Goal: Find specific page/section: Find specific page/section

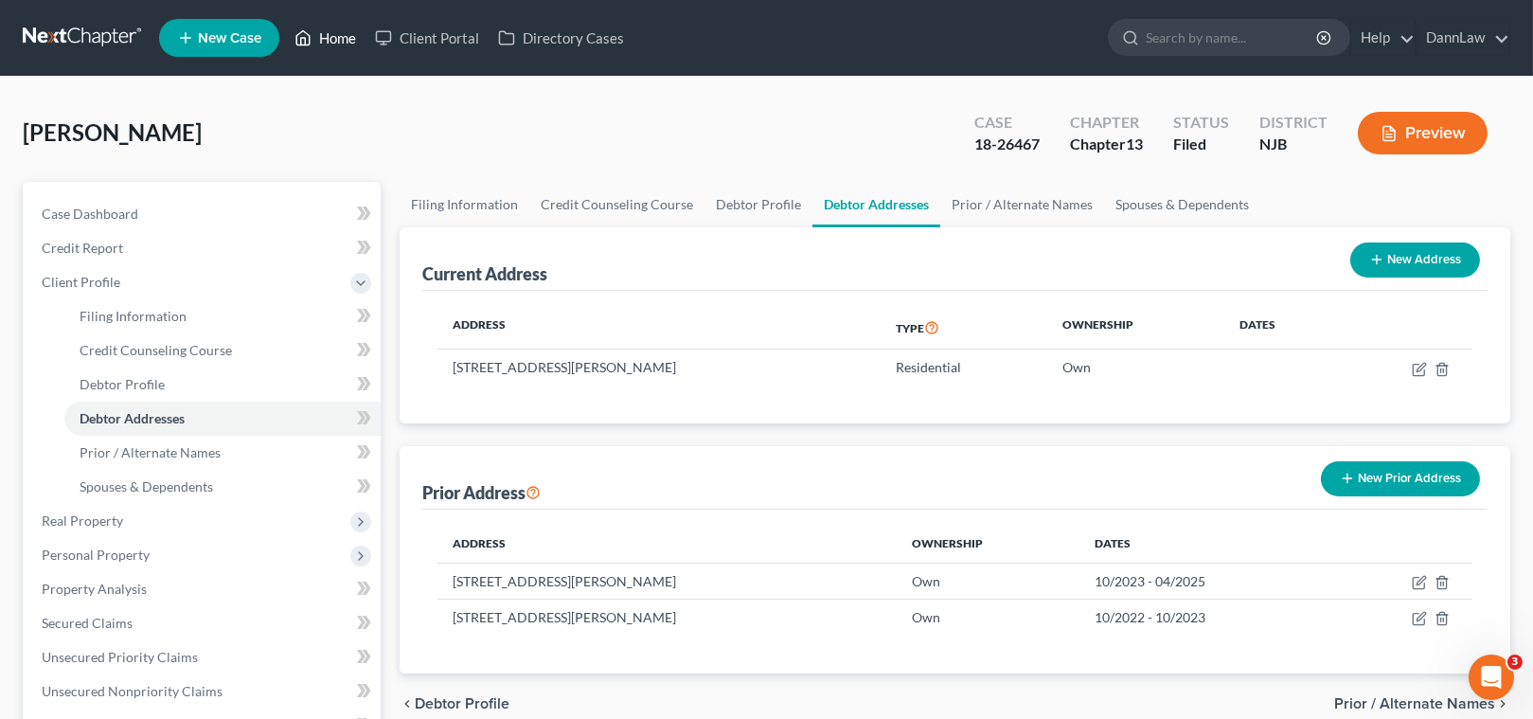
click at [326, 37] on link "Home" at bounding box center [325, 38] width 80 height 34
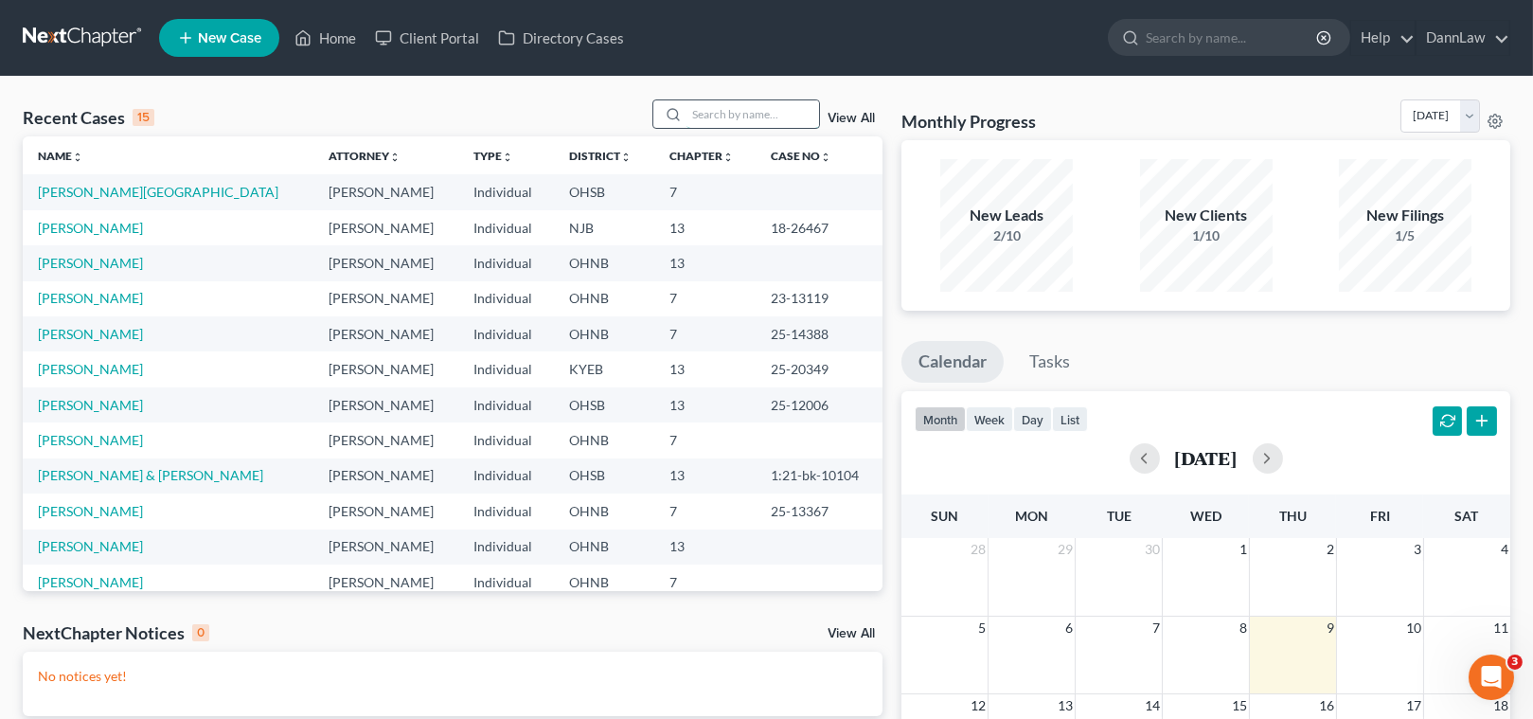
click at [717, 116] on input "search" at bounding box center [753, 113] width 133 height 27
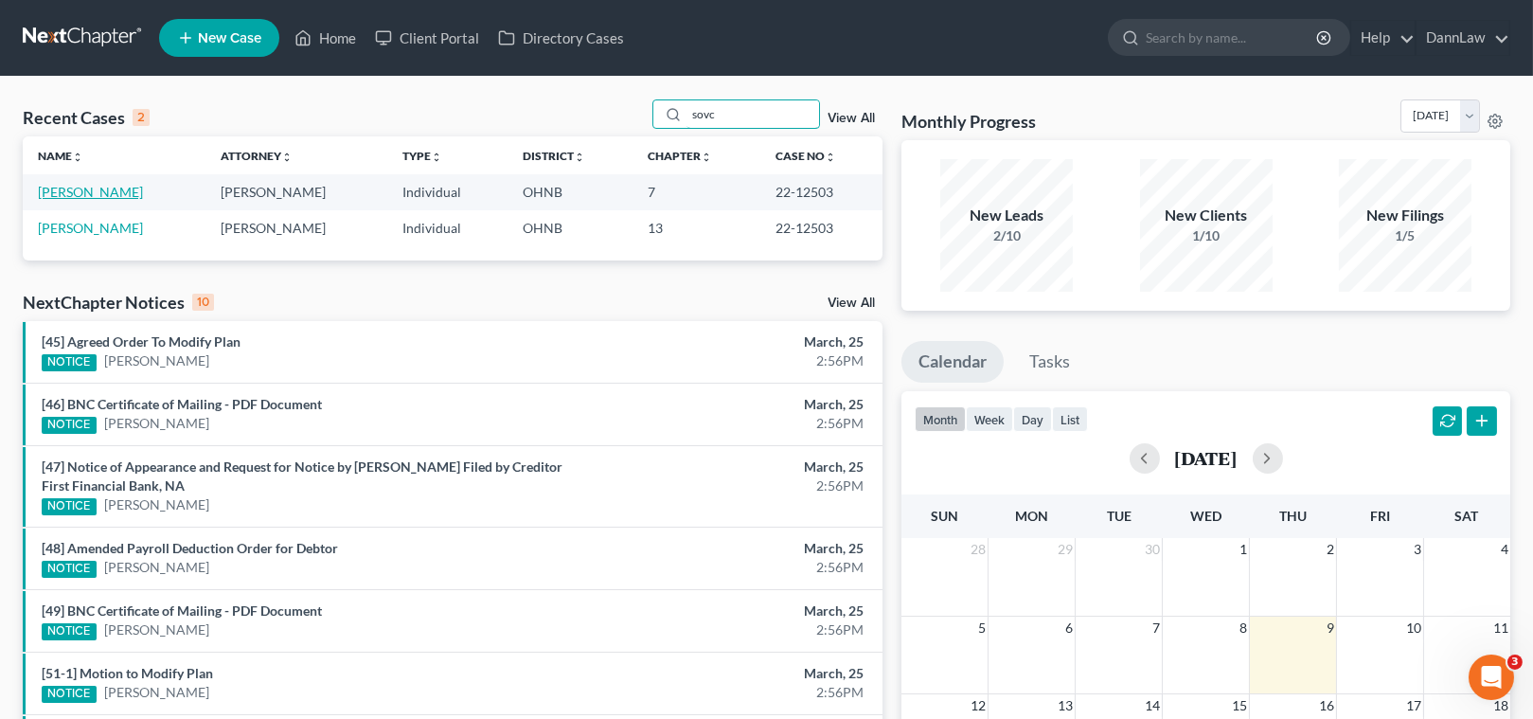
type input "sovc"
click at [88, 193] on link "[PERSON_NAME]" at bounding box center [90, 192] width 105 height 16
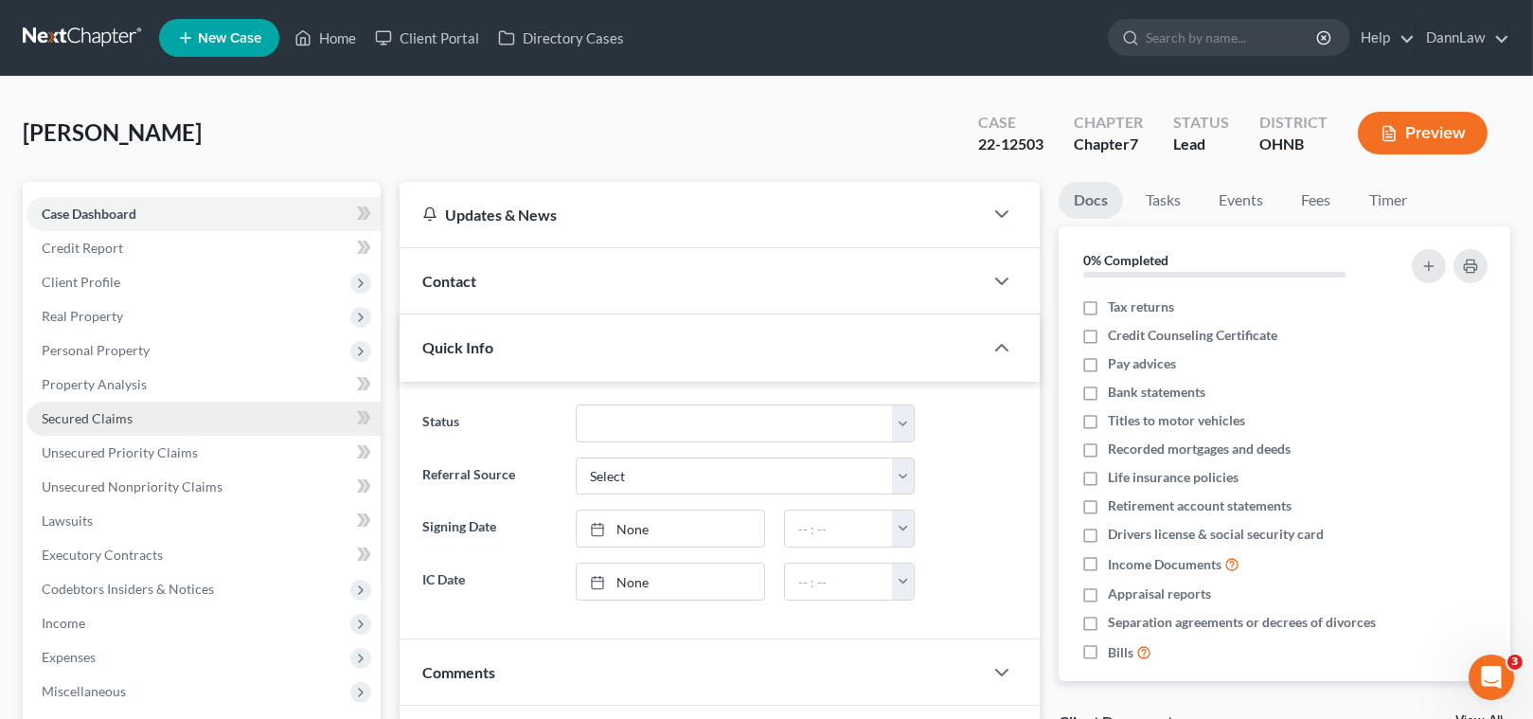
click at [95, 407] on link "Secured Claims" at bounding box center [204, 419] width 354 height 34
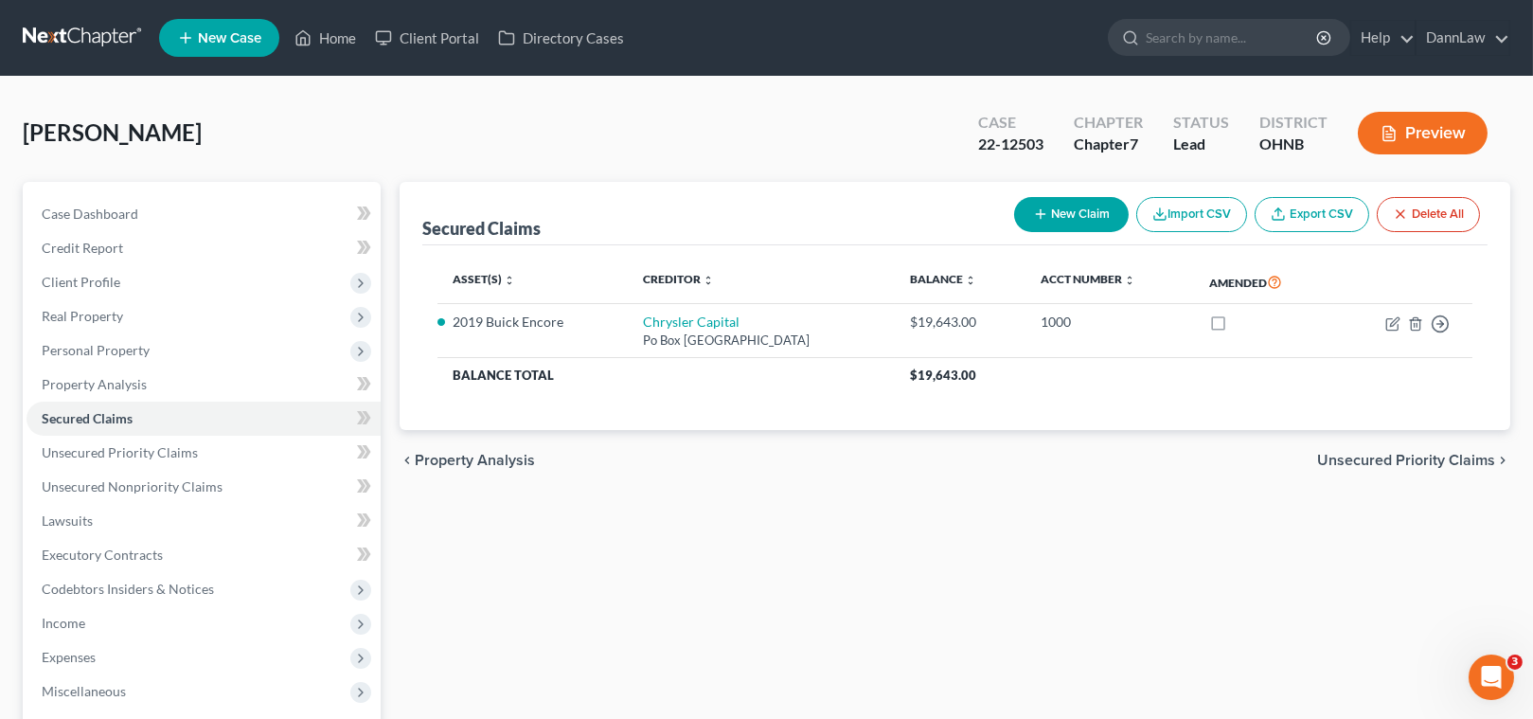
click at [685, 146] on div "[PERSON_NAME] Upgraded Case 22-12503 Chapter Chapter 7 Status [GEOGRAPHIC_DATA]…" at bounding box center [767, 140] width 1488 height 82
